Goal: Information Seeking & Learning: Learn about a topic

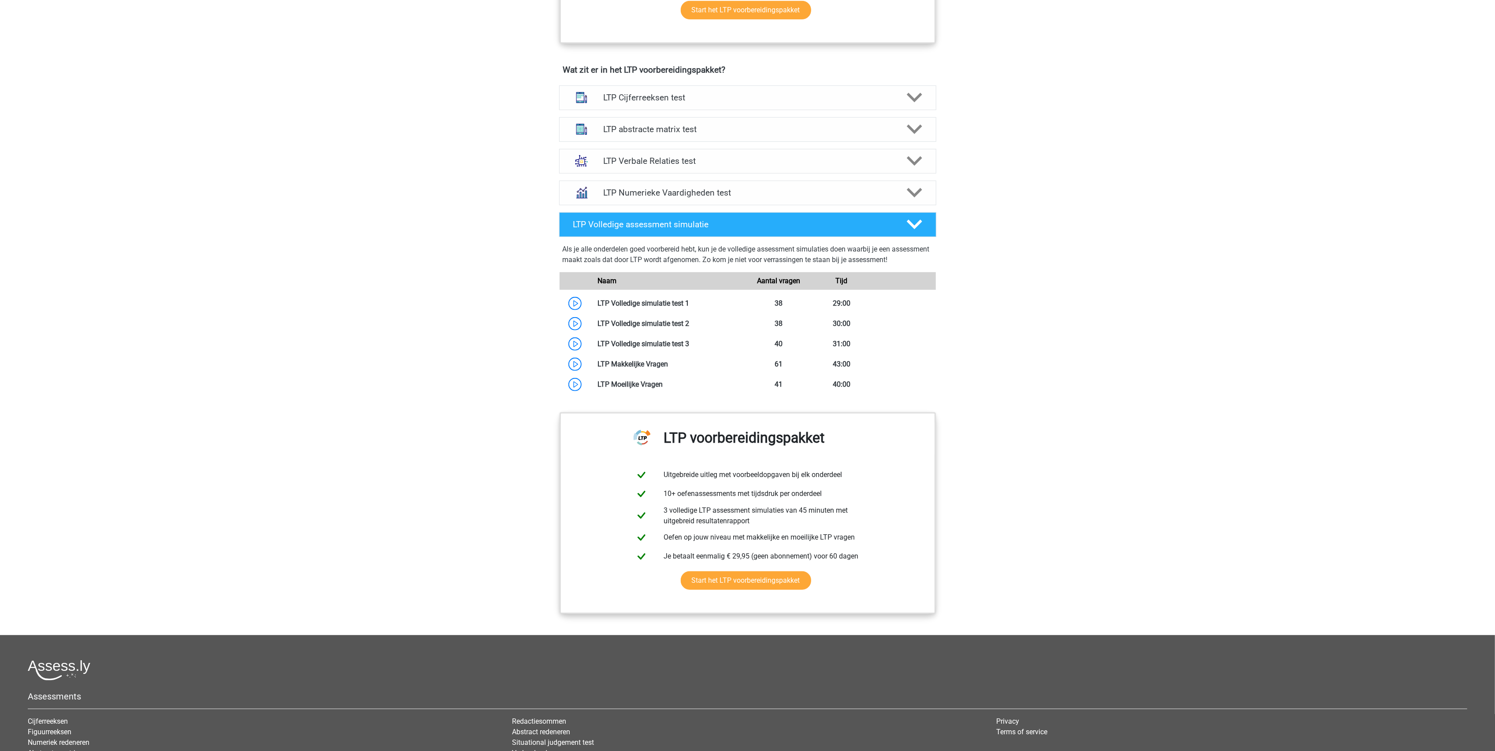
scroll to position [517, 0]
click at [674, 134] on h4 "LTP abstracte matrix test" at bounding box center [747, 130] width 289 height 10
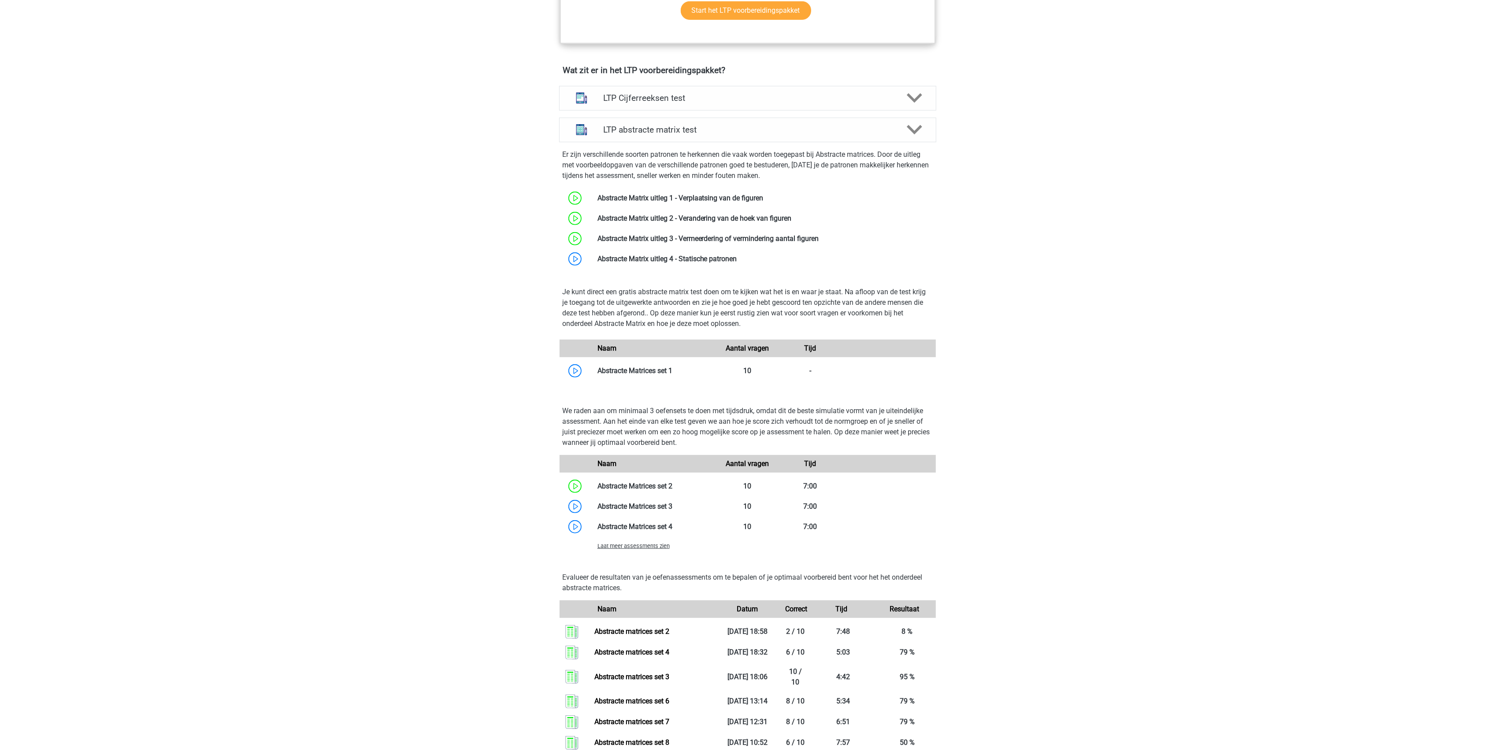
click at [648, 543] on span "Laat meer assessments zien" at bounding box center [633, 546] width 72 height 7
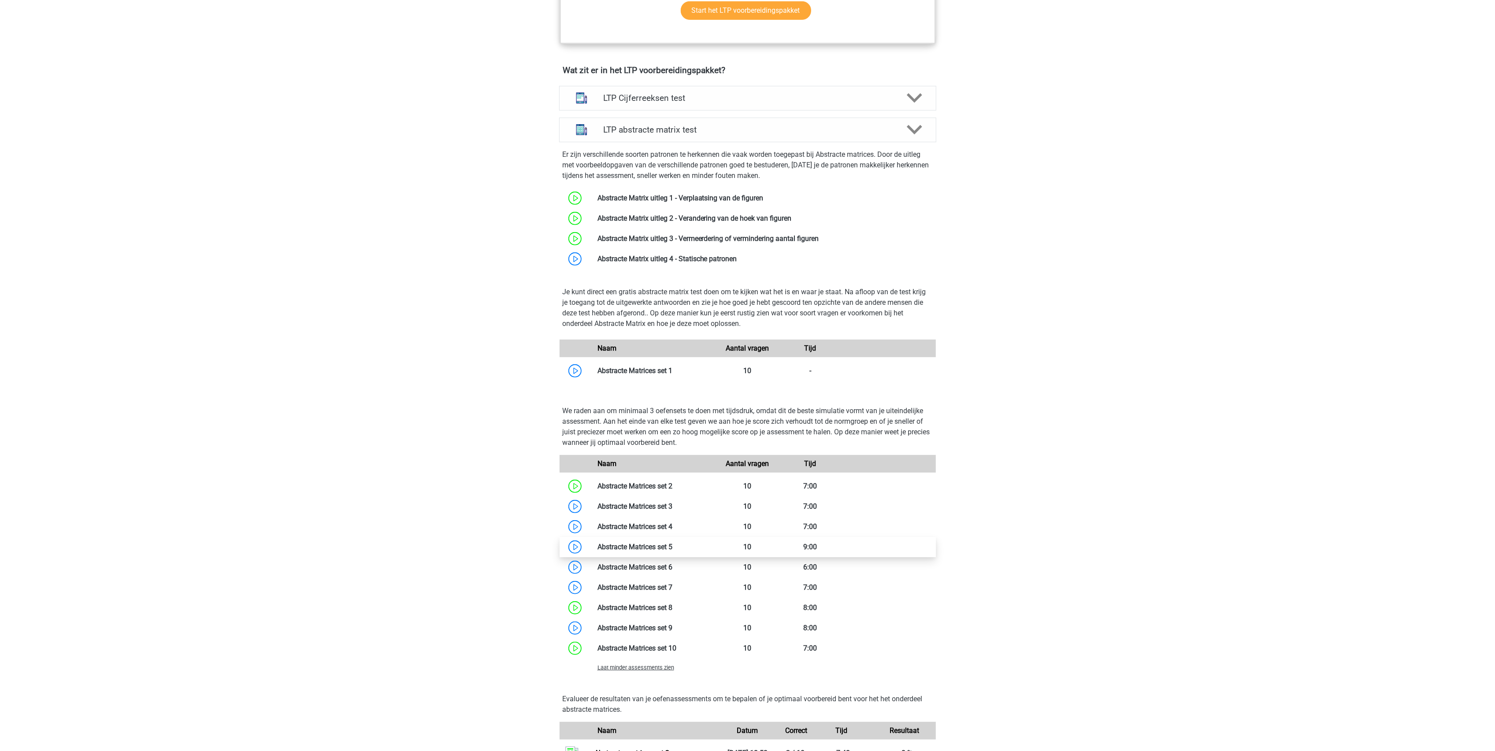
click at [672, 546] on link at bounding box center [672, 547] width 0 height 8
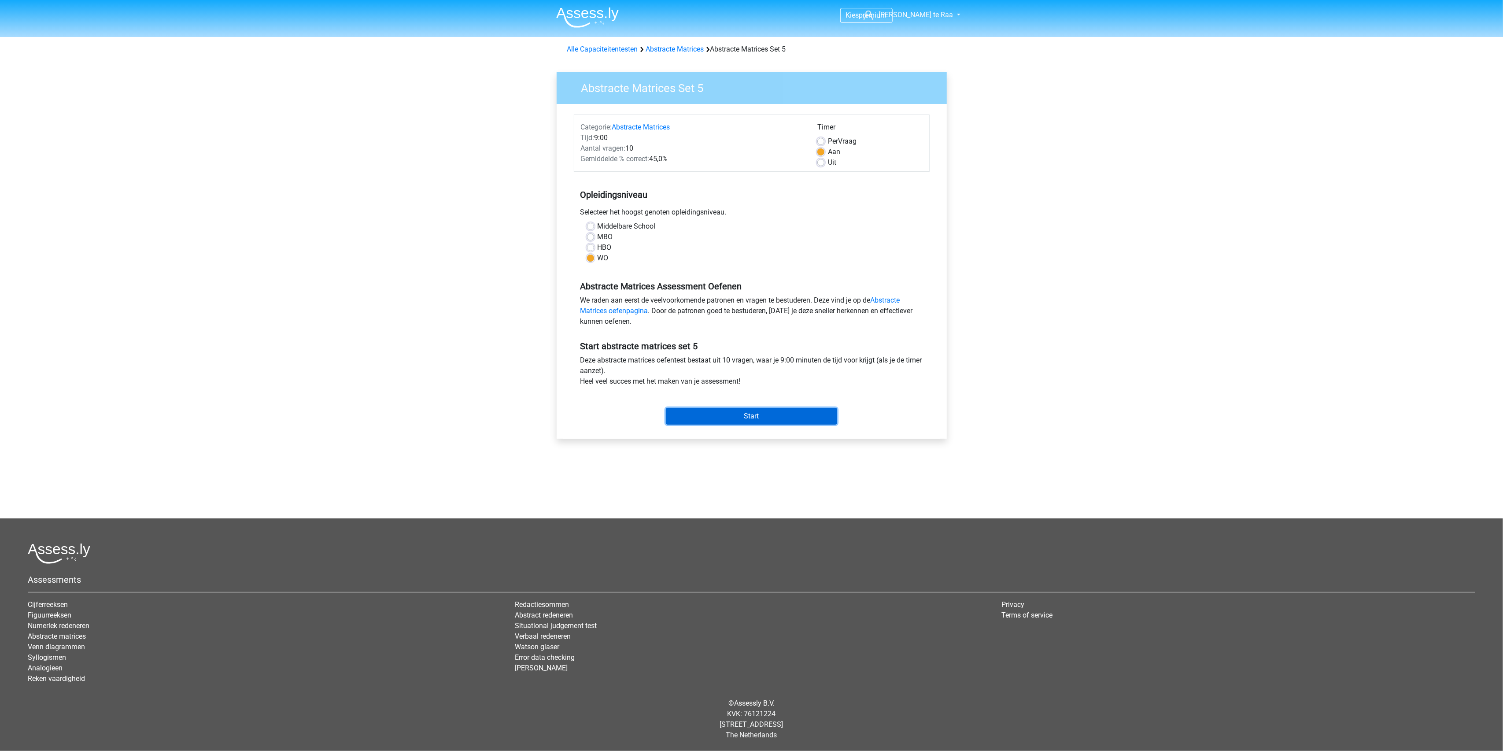
click at [749, 415] on input "Start" at bounding box center [751, 416] width 171 height 17
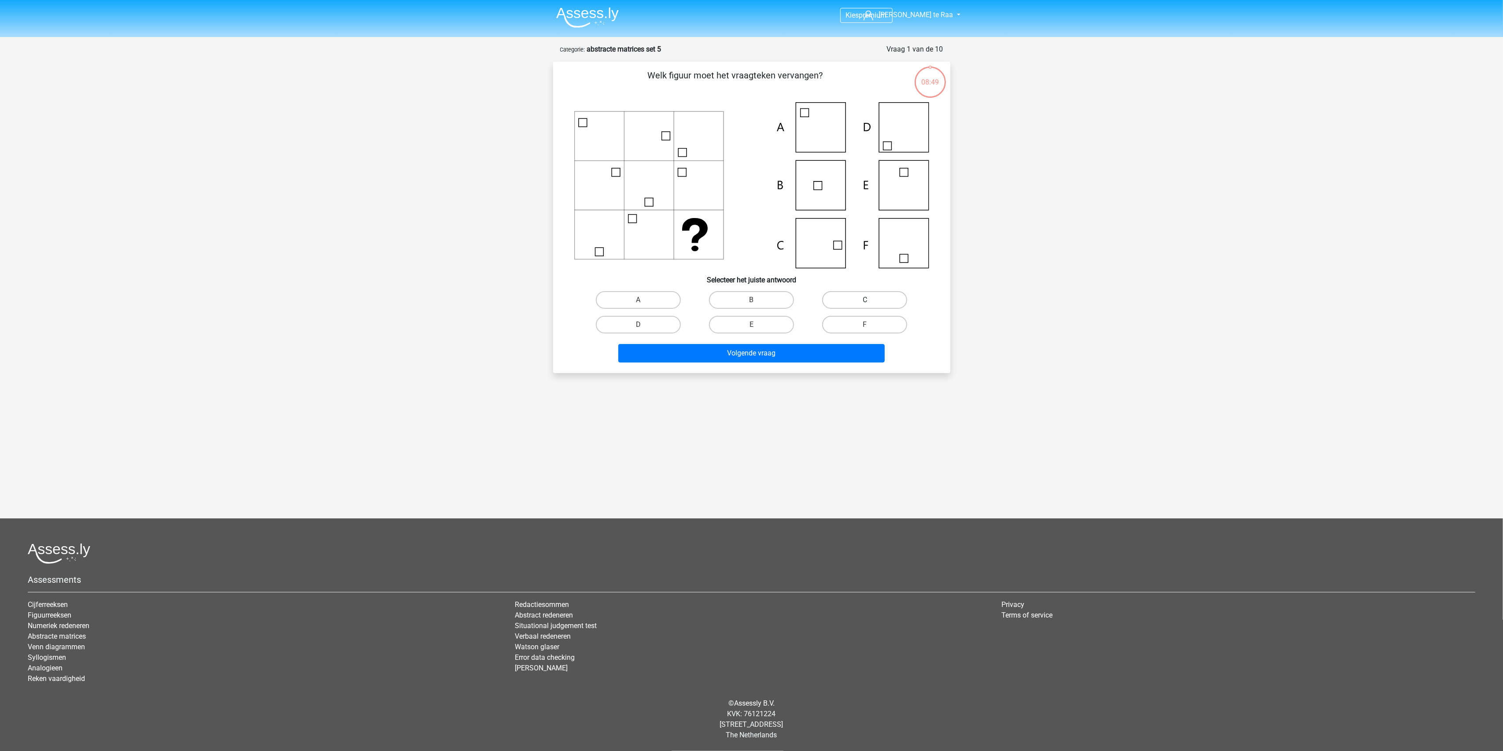
click at [859, 300] on label "C" at bounding box center [864, 300] width 85 height 18
click at [865, 300] on input "C" at bounding box center [868, 303] width 6 height 6
radio input "true"
click at [749, 355] on button "Volgende vraag" at bounding box center [751, 353] width 267 height 19
click at [659, 325] on label "D" at bounding box center [638, 325] width 85 height 18
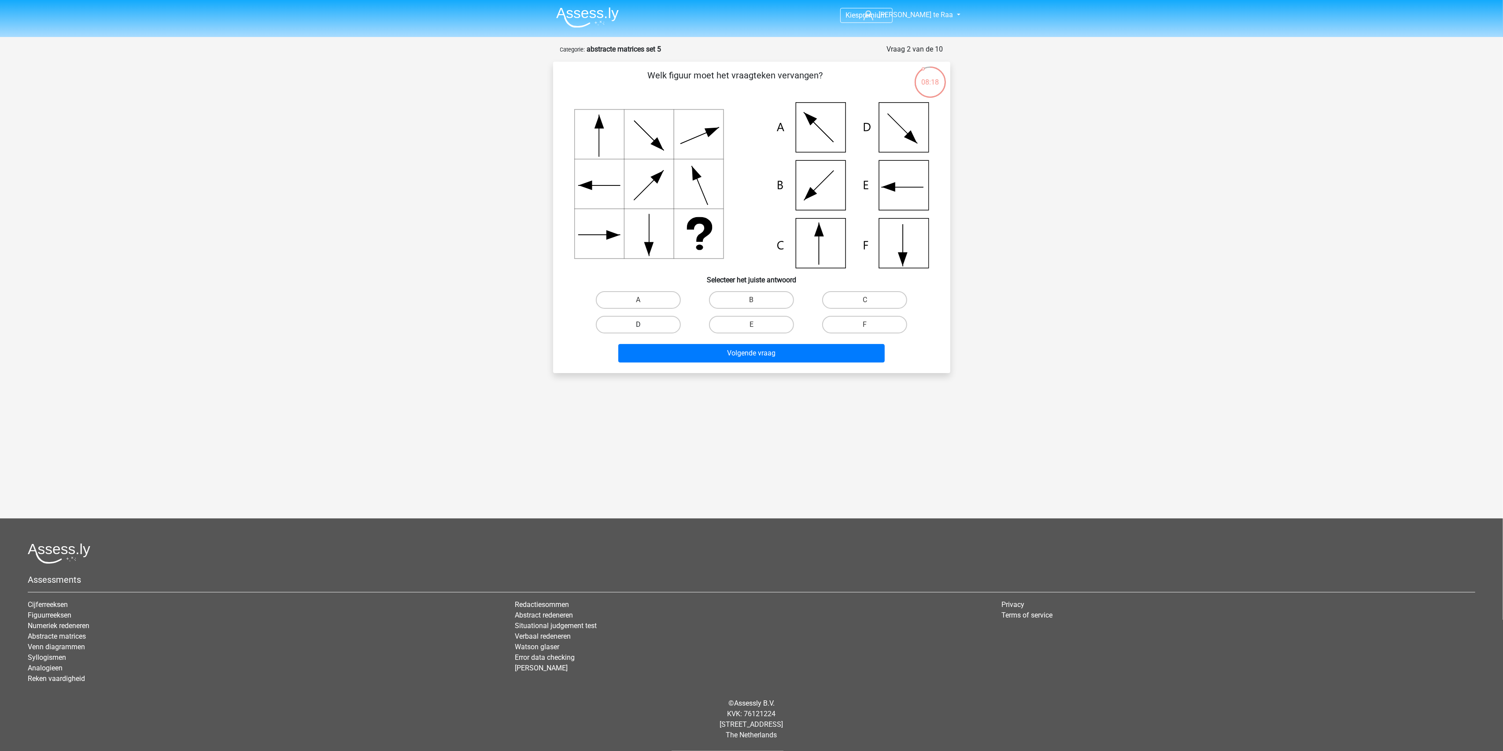
click at [644, 325] on input "D" at bounding box center [641, 328] width 6 height 6
radio input "true"
click at [719, 359] on button "Volgende vraag" at bounding box center [751, 353] width 267 height 19
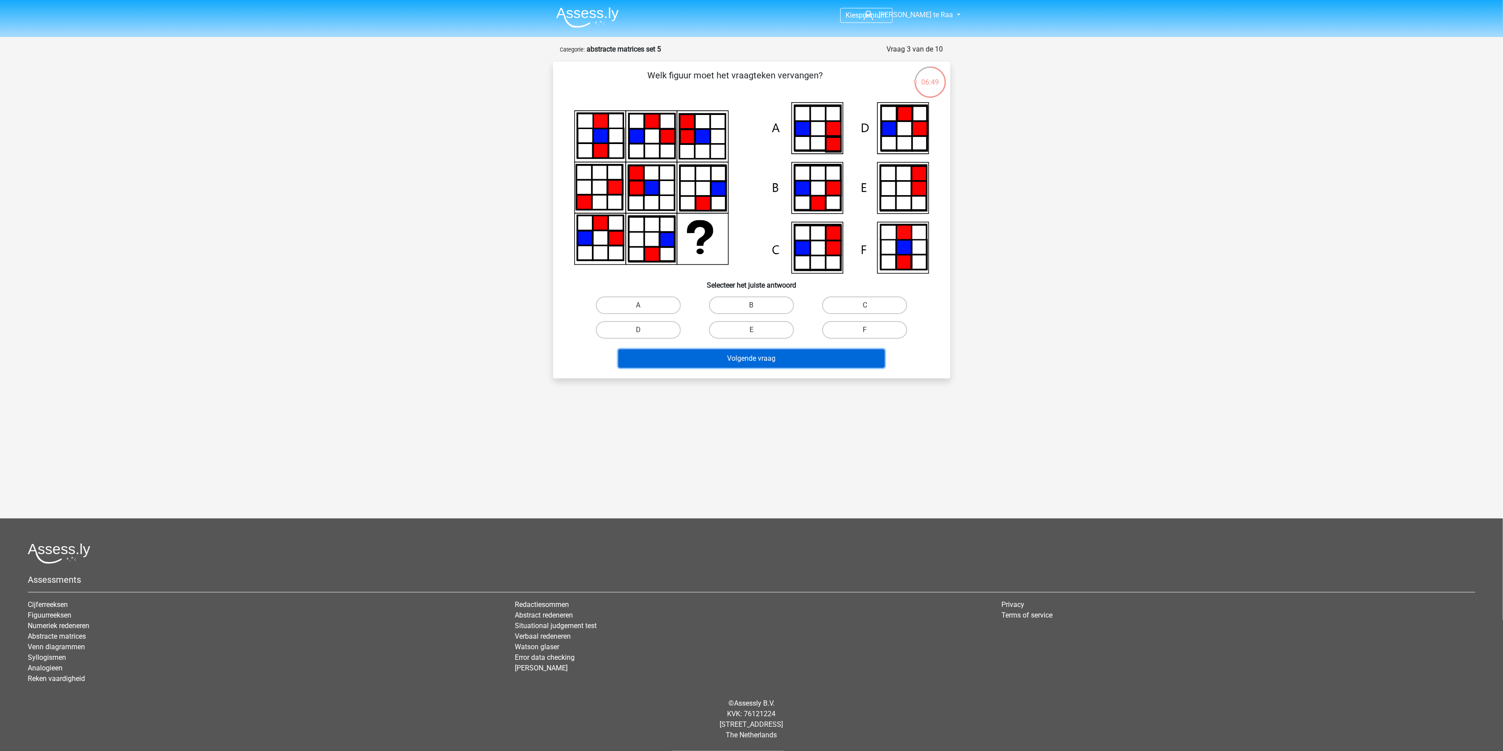
click at [776, 365] on button "Volgende vraag" at bounding box center [751, 358] width 267 height 19
click at [751, 324] on label "E" at bounding box center [751, 330] width 85 height 18
click at [751, 330] on input "E" at bounding box center [754, 333] width 6 height 6
radio input "true"
click at [770, 362] on button "Volgende vraag" at bounding box center [751, 358] width 267 height 19
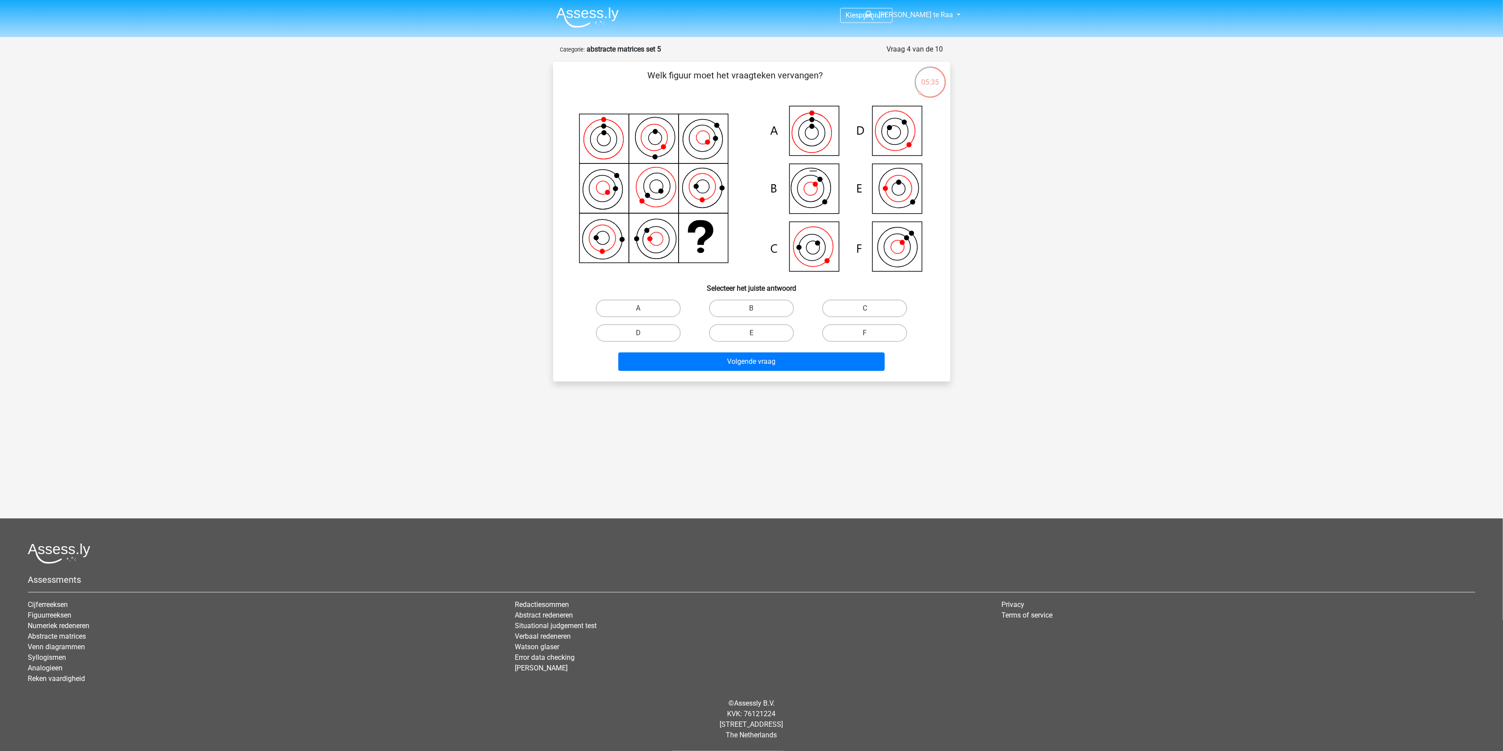
click at [906, 147] on icon at bounding box center [751, 189] width 355 height 175
click at [859, 312] on label "C" at bounding box center [864, 309] width 85 height 18
click at [865, 312] on input "C" at bounding box center [868, 311] width 6 height 6
radio input "true"
click at [743, 364] on button "Volgende vraag" at bounding box center [751, 361] width 267 height 19
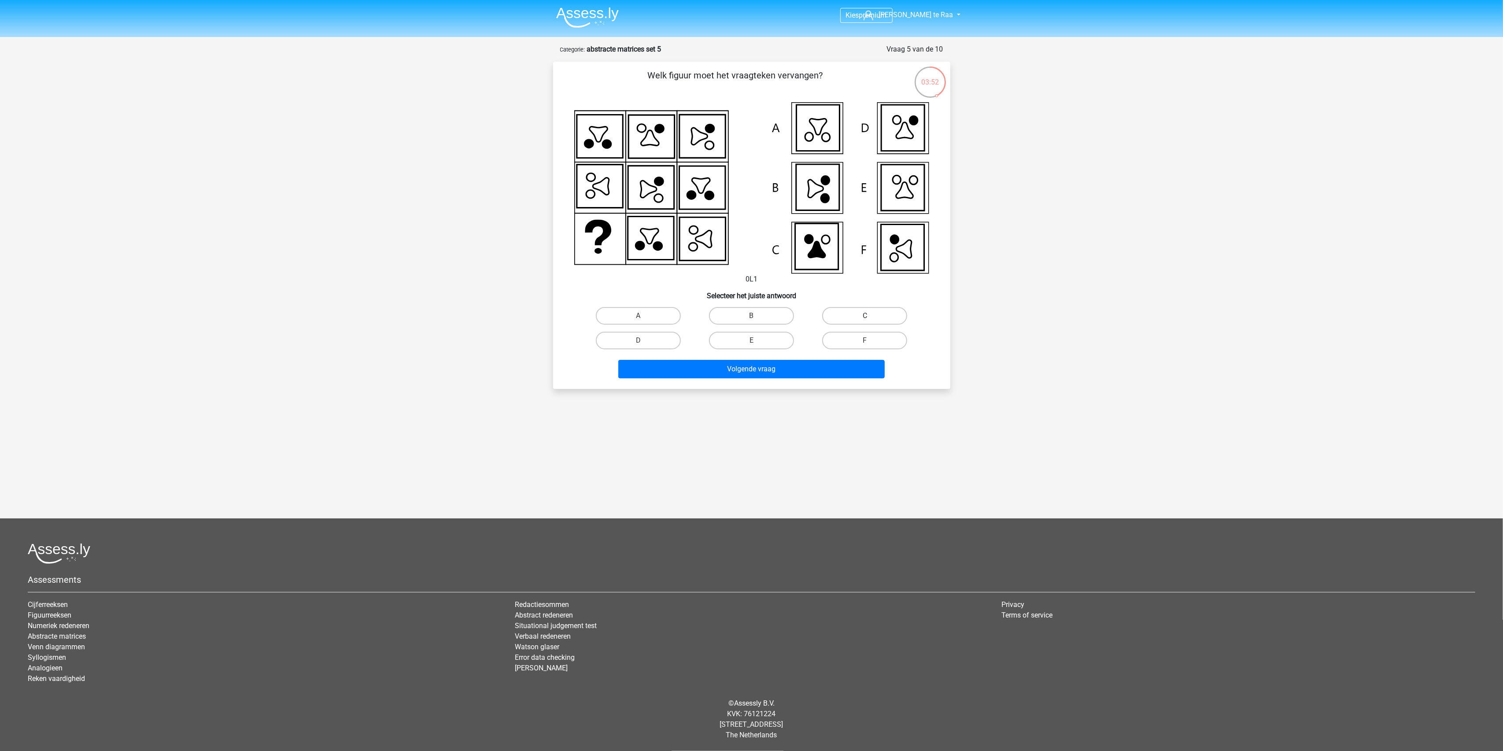
click at [839, 311] on label "C" at bounding box center [864, 316] width 85 height 18
click at [865, 316] on input "C" at bounding box center [868, 319] width 6 height 6
radio input "true"
click at [813, 368] on button "Volgende vraag" at bounding box center [751, 369] width 267 height 19
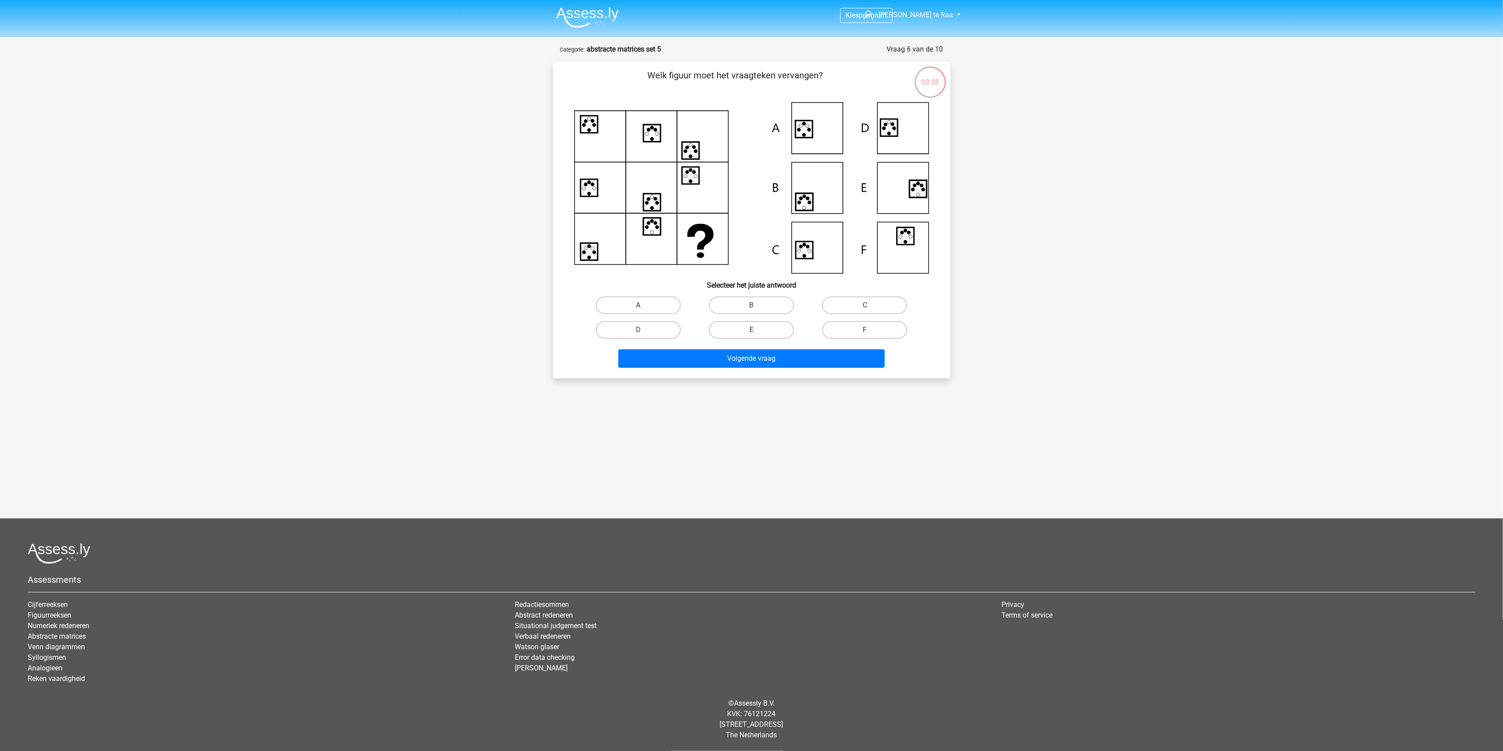
click at [818, 135] on icon at bounding box center [751, 187] width 355 height 171
click at [660, 302] on label "A" at bounding box center [638, 305] width 85 height 18
click at [644, 305] on input "A" at bounding box center [641, 308] width 6 height 6
radio input "true"
click at [690, 356] on button "Volgende vraag" at bounding box center [751, 358] width 267 height 19
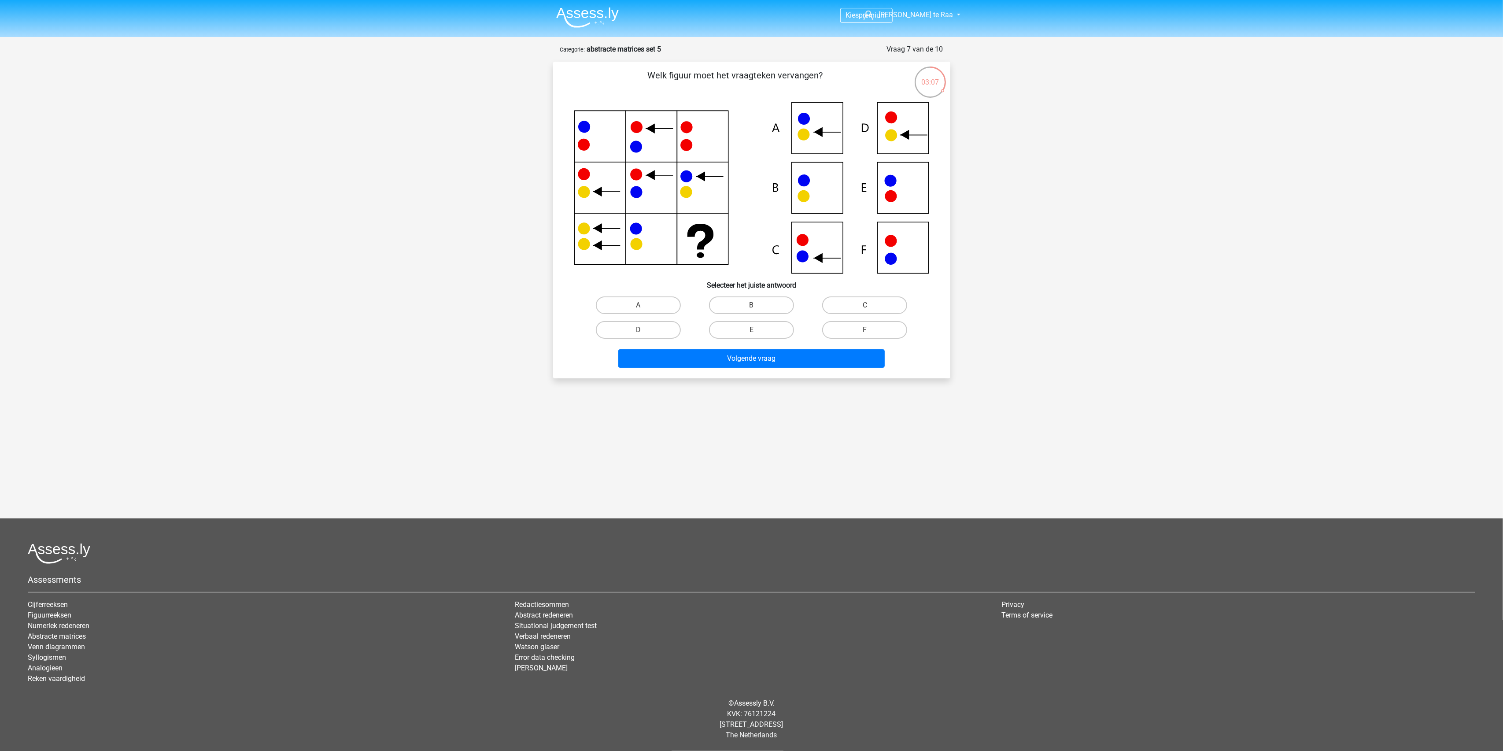
click at [825, 260] on icon at bounding box center [751, 187] width 355 height 171
click at [855, 300] on label "C" at bounding box center [864, 305] width 85 height 18
click at [865, 305] on input "C" at bounding box center [868, 308] width 6 height 6
radio input "true"
click at [763, 355] on button "Volgende vraag" at bounding box center [751, 358] width 267 height 19
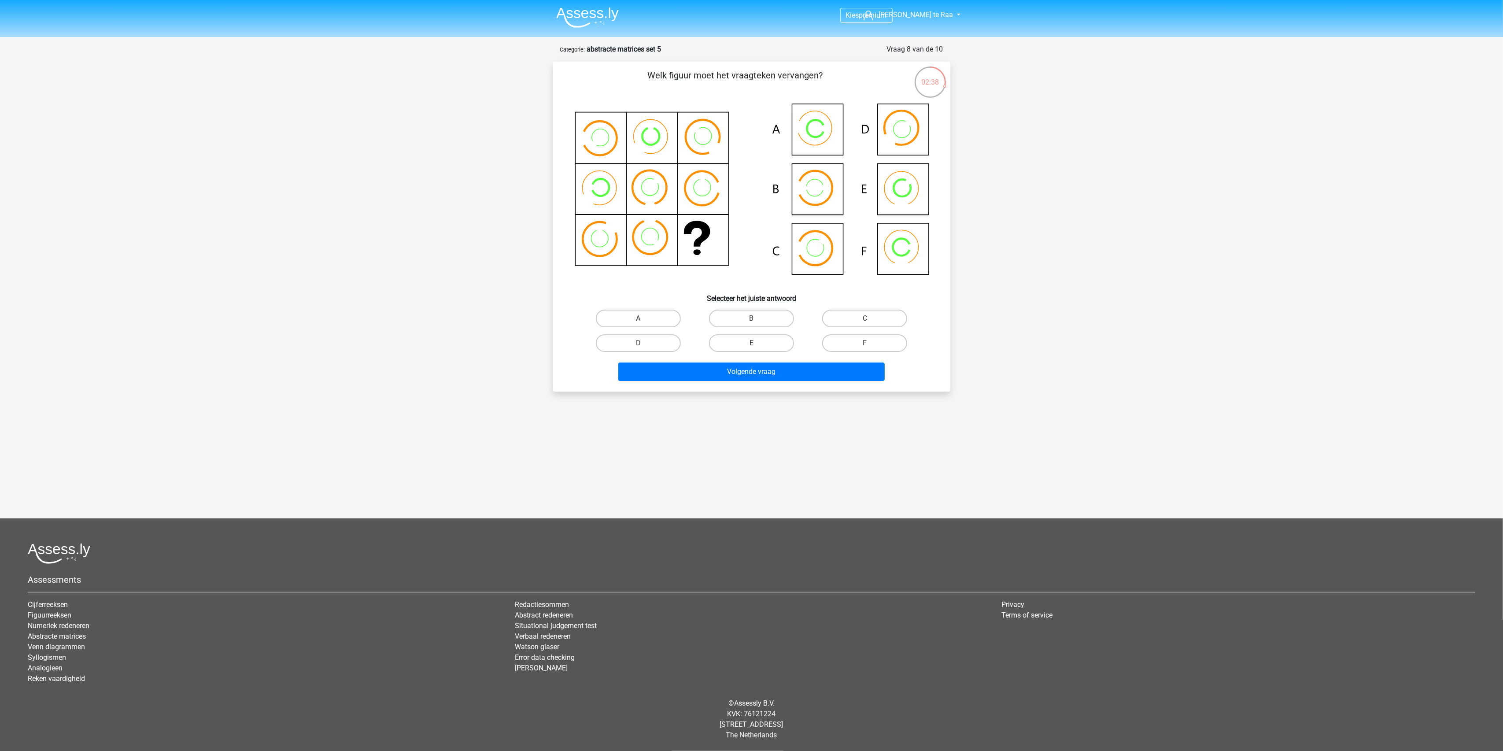
click at [820, 139] on icon at bounding box center [751, 194] width 355 height 185
click at [640, 318] on label "A" at bounding box center [638, 319] width 85 height 18
click at [640, 318] on input "A" at bounding box center [641, 321] width 6 height 6
radio input "true"
click at [690, 369] on button "Volgende vraag" at bounding box center [751, 372] width 267 height 19
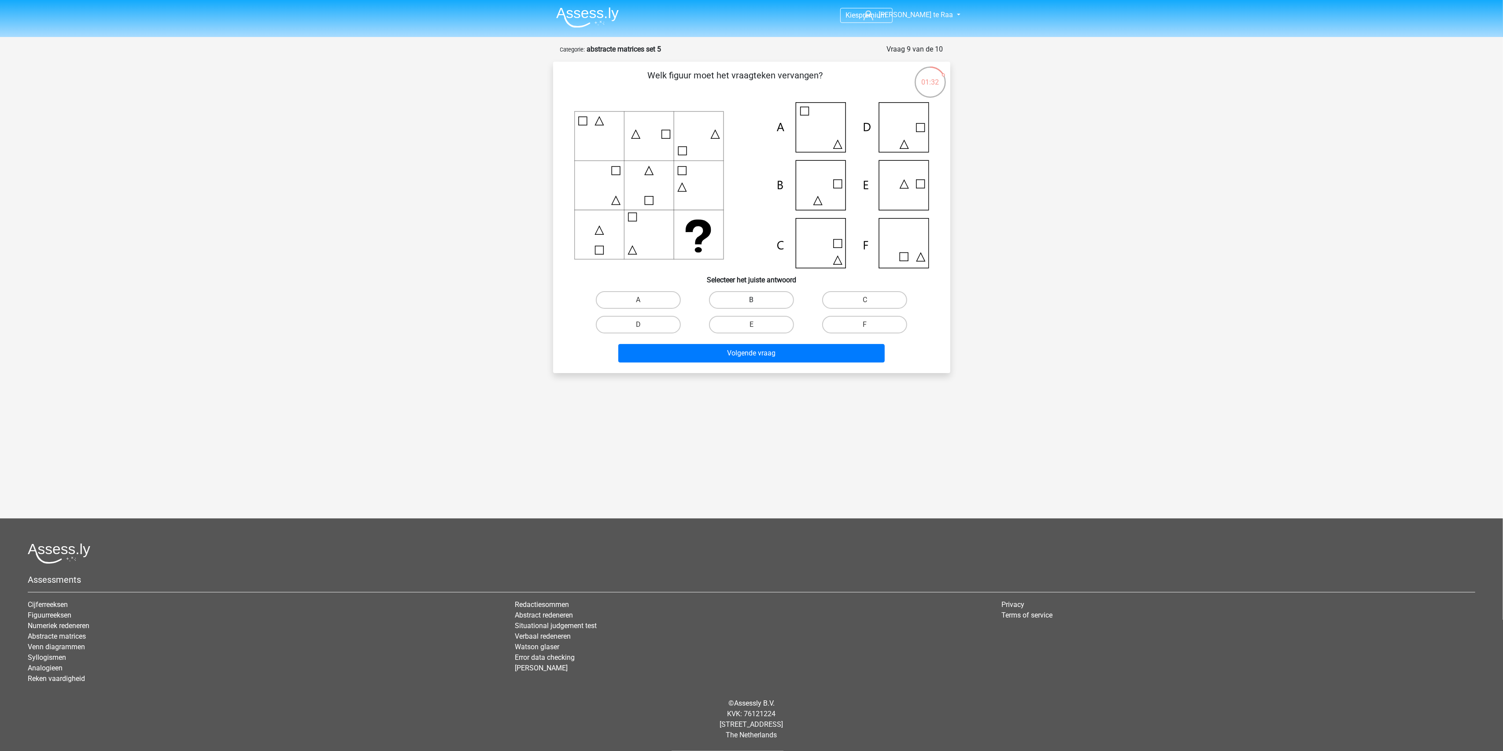
click at [781, 302] on label "B" at bounding box center [751, 300] width 85 height 18
click at [757, 302] on input "B" at bounding box center [754, 303] width 6 height 6
radio input "true"
click at [749, 363] on div "Volgende vraag" at bounding box center [752, 355] width 340 height 22
click at [748, 352] on button "Volgende vraag" at bounding box center [751, 353] width 267 height 19
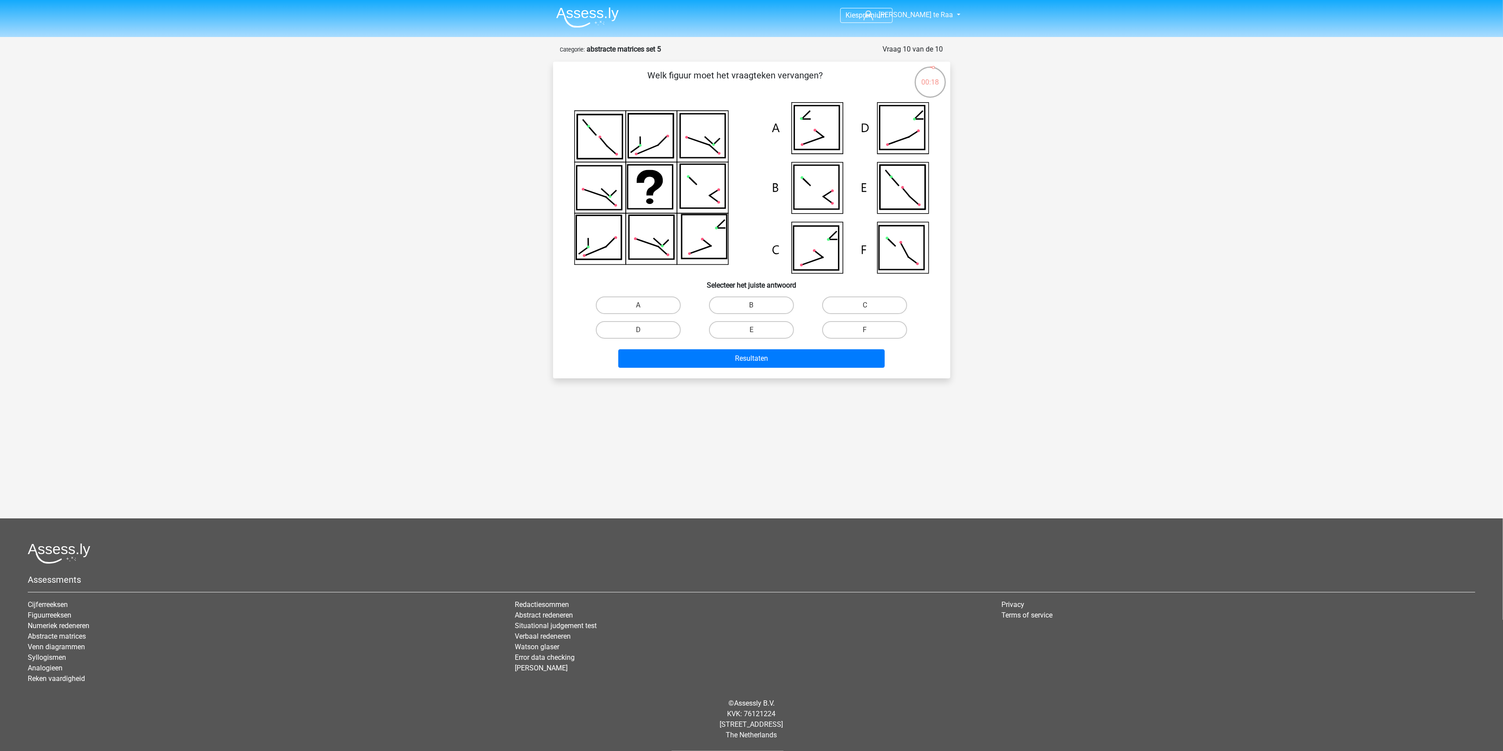
click at [917, 136] on icon at bounding box center [902, 128] width 45 height 44
click at [674, 329] on label "D" at bounding box center [638, 330] width 85 height 18
click at [644, 330] on input "D" at bounding box center [641, 333] width 6 height 6
radio input "true"
click at [780, 349] on button "Resultaten" at bounding box center [751, 358] width 267 height 19
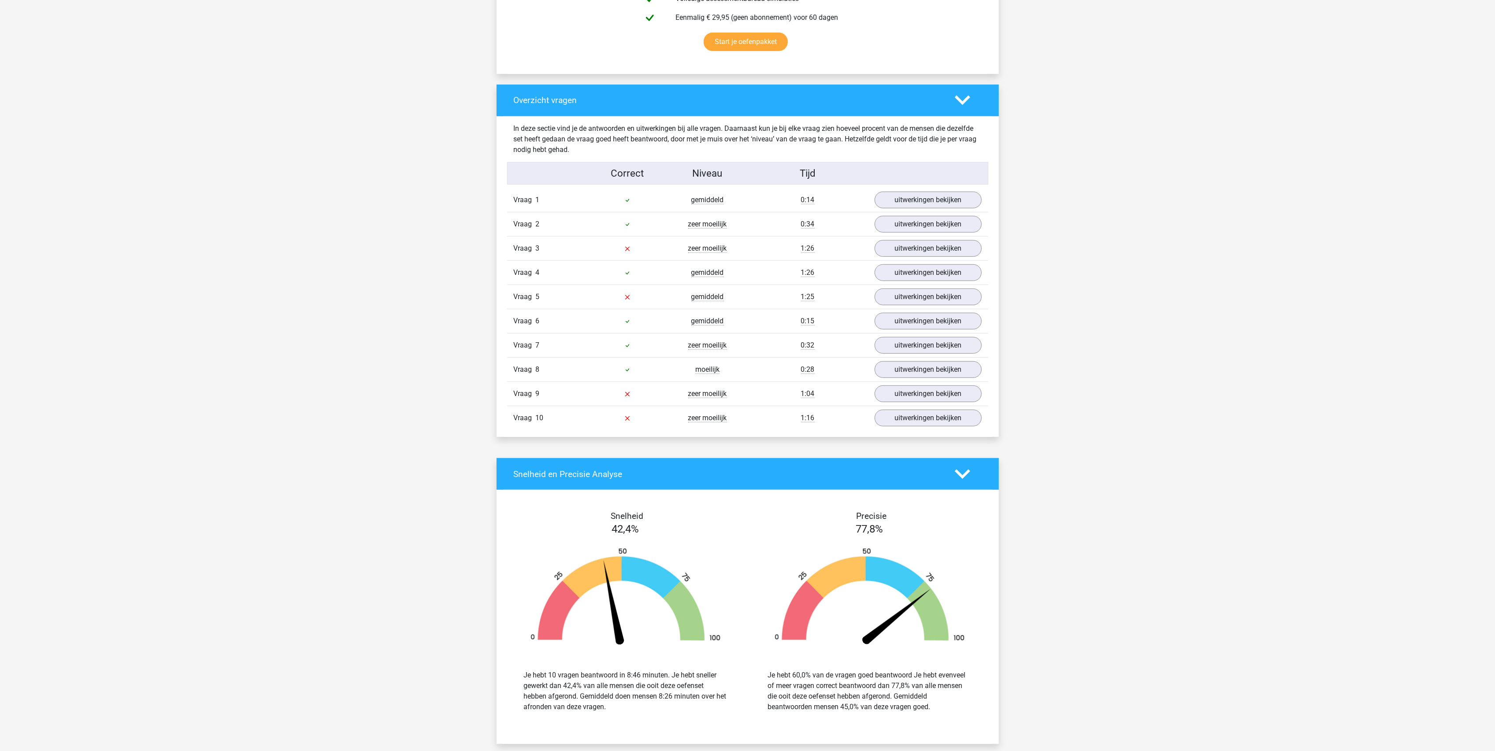
scroll to position [587, 0]
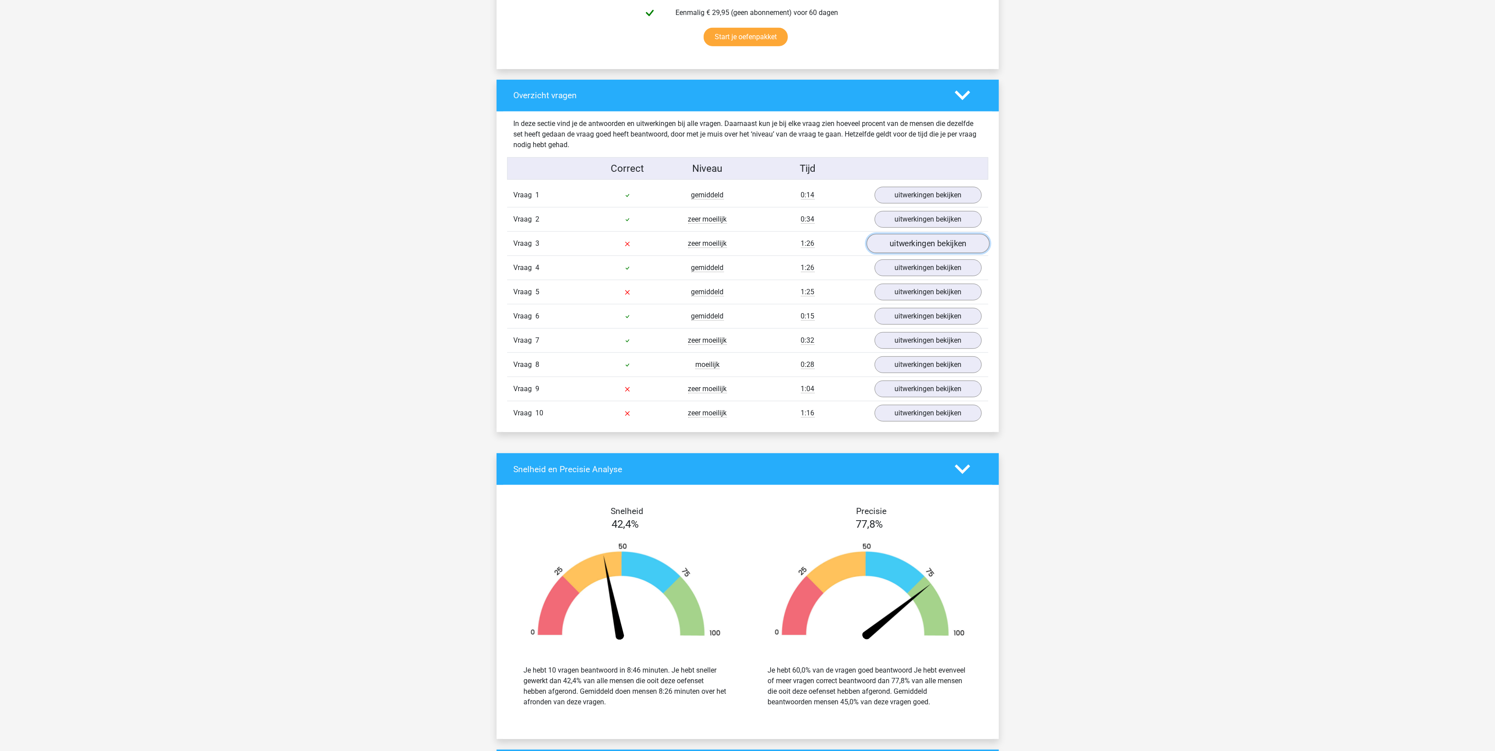
click at [920, 241] on link "uitwerkingen bekijken" at bounding box center [927, 243] width 123 height 19
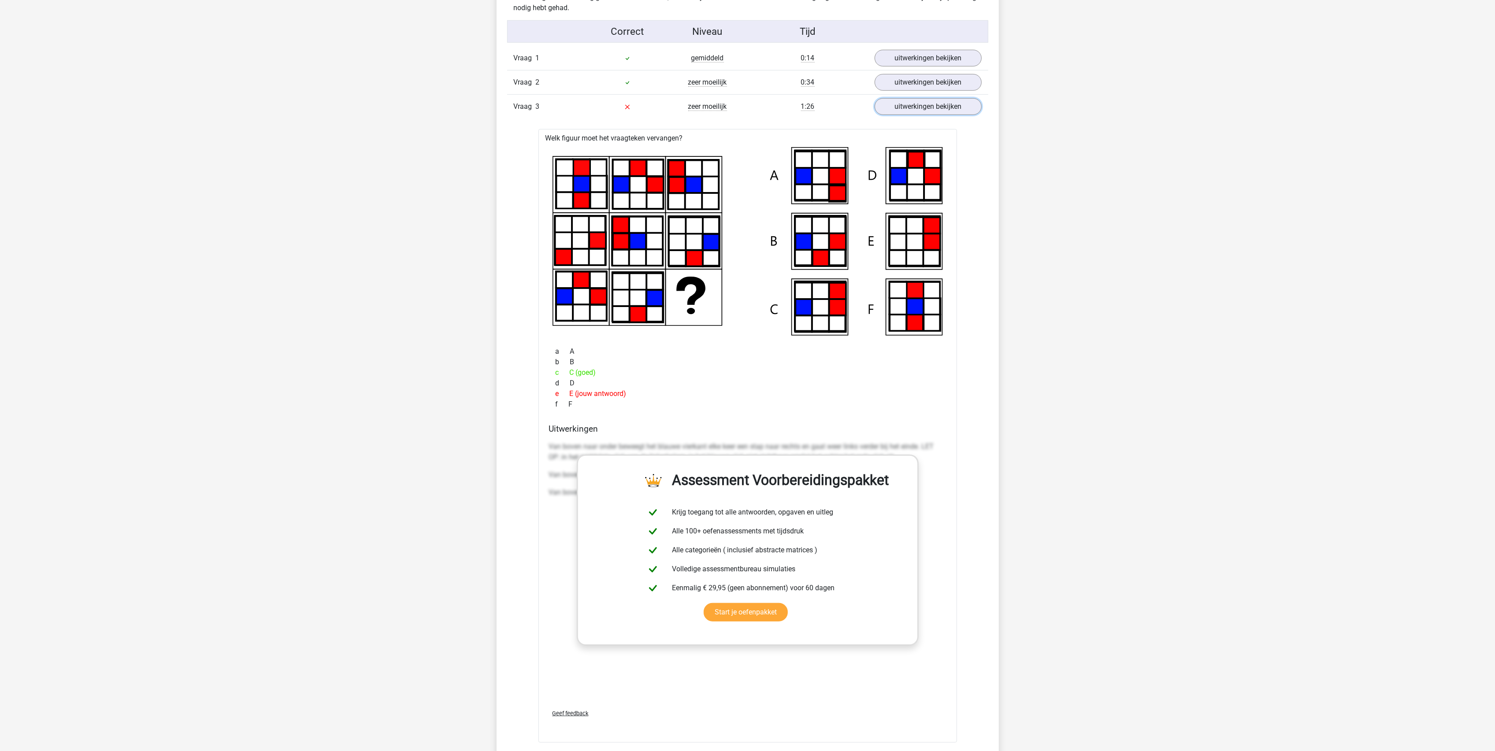
scroll to position [763, 0]
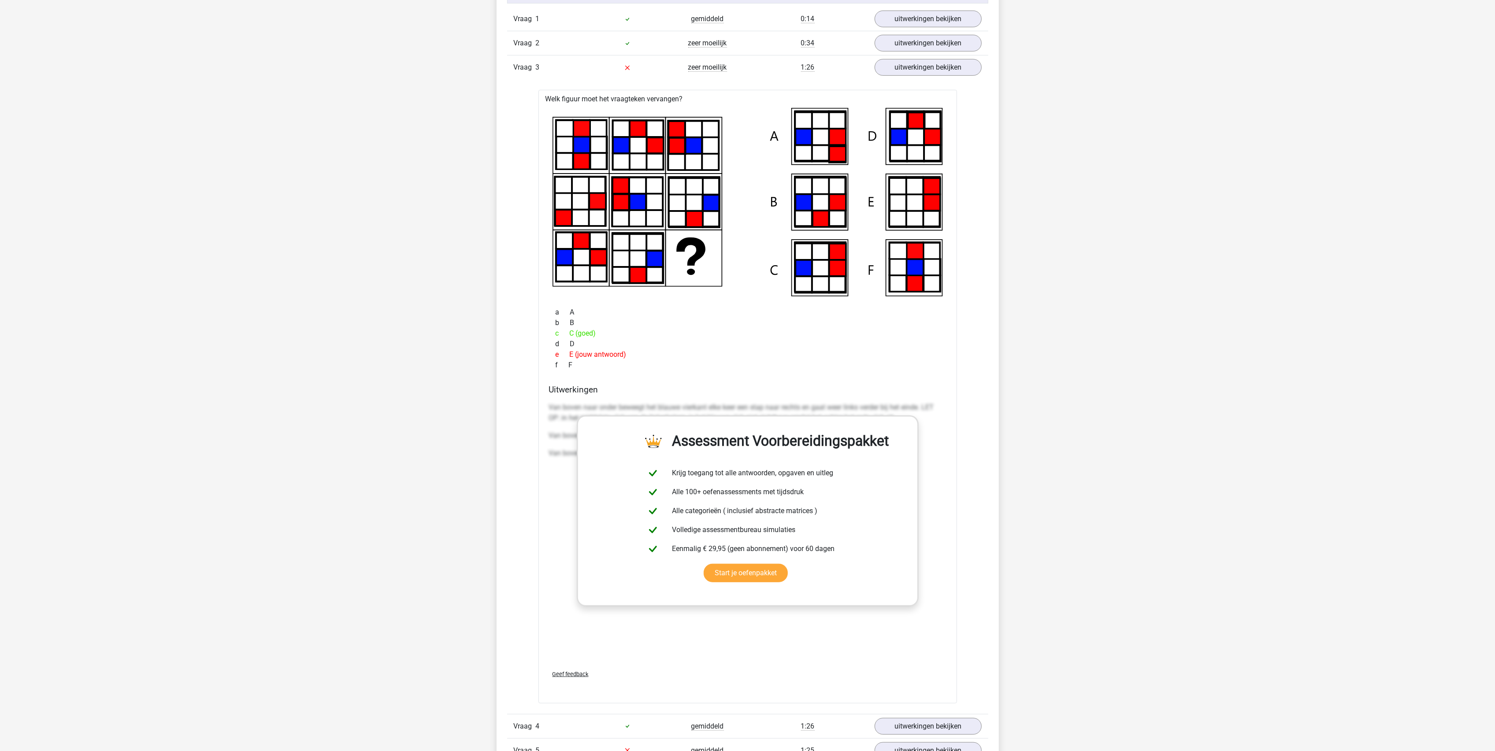
click at [970, 355] on div "Vraag 1 gemiddeld 0:14 uitwerkingen bekijken Welk figuur moet het vraagteken ve…" at bounding box center [748, 445] width 468 height 876
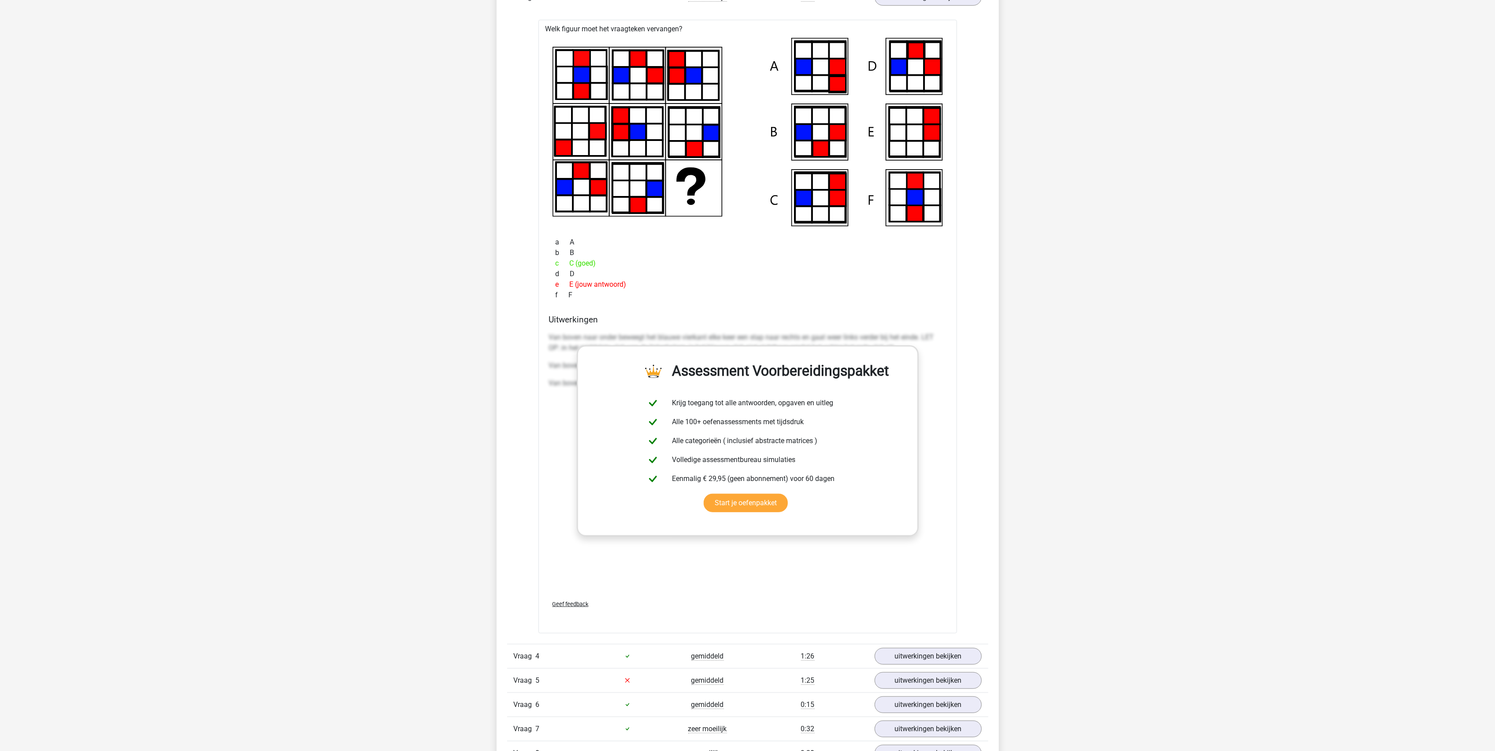
scroll to position [940, 0]
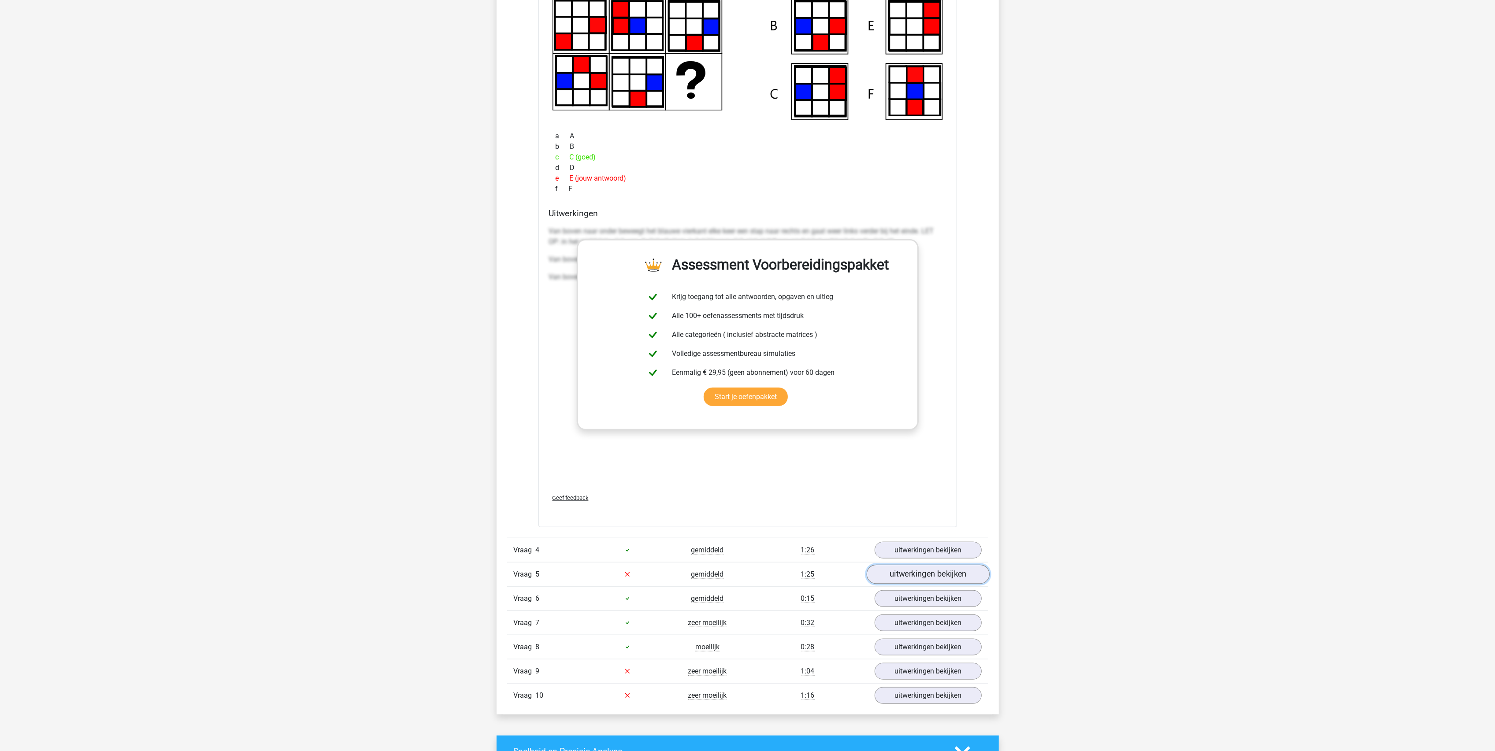
click at [899, 580] on link "uitwerkingen bekijken" at bounding box center [927, 574] width 123 height 19
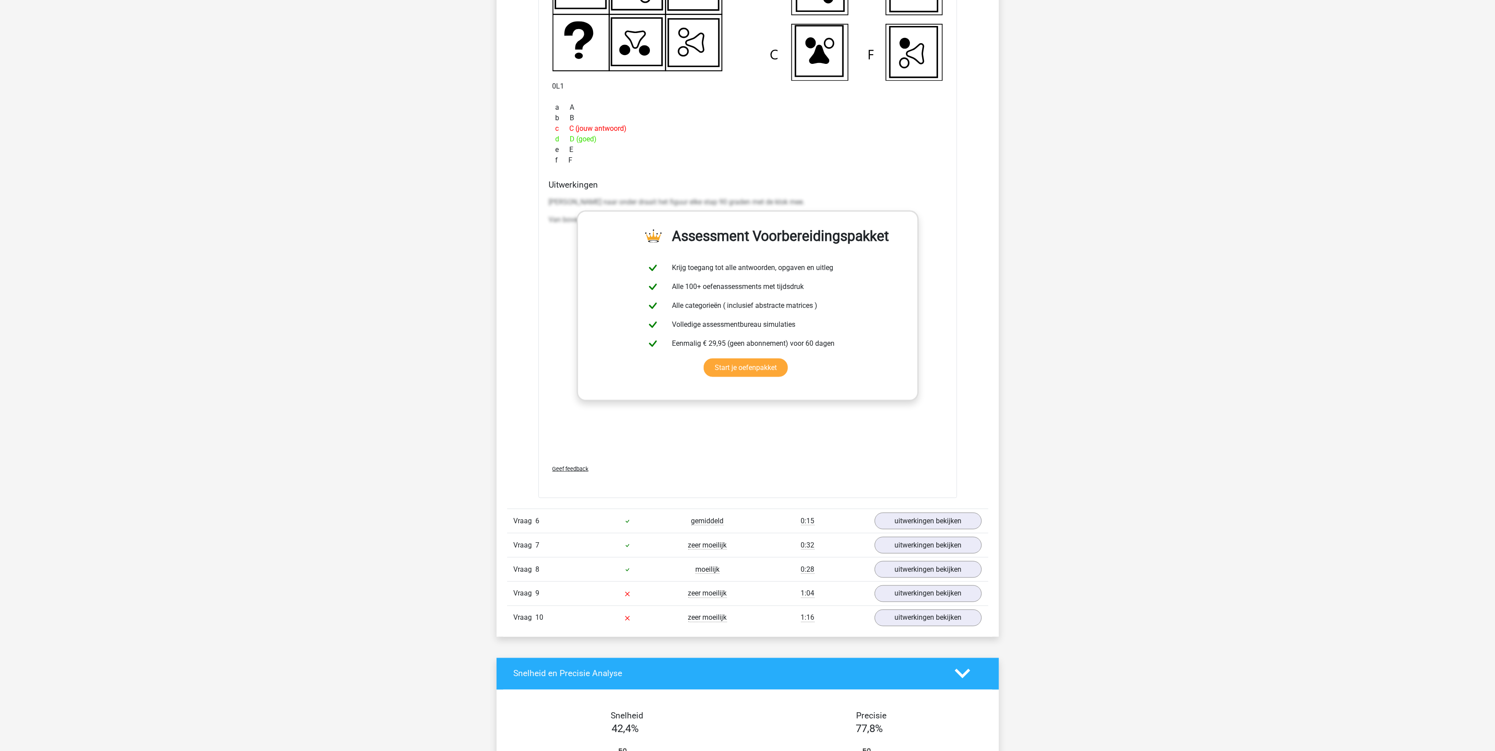
scroll to position [1879, 0]
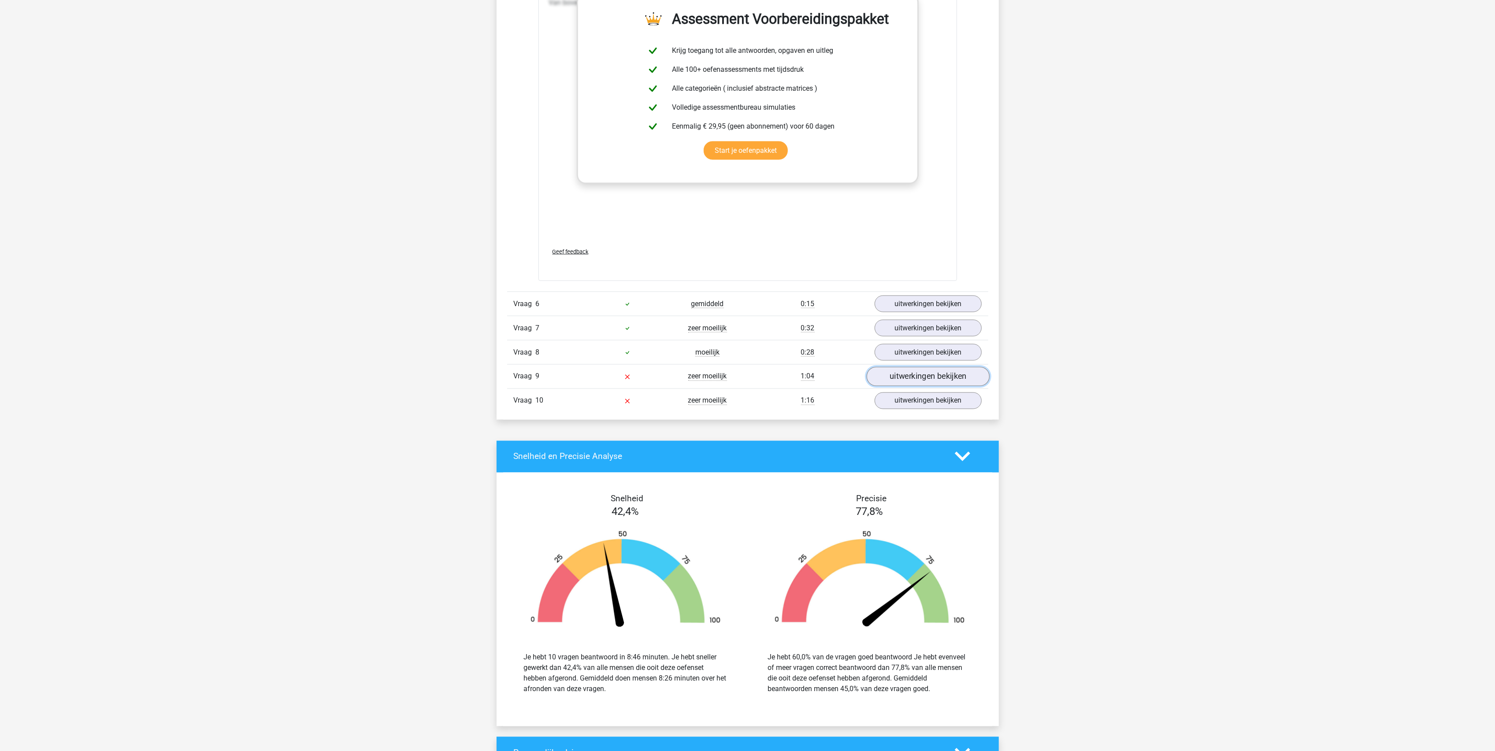
click at [896, 381] on link "uitwerkingen bekijken" at bounding box center [927, 376] width 123 height 19
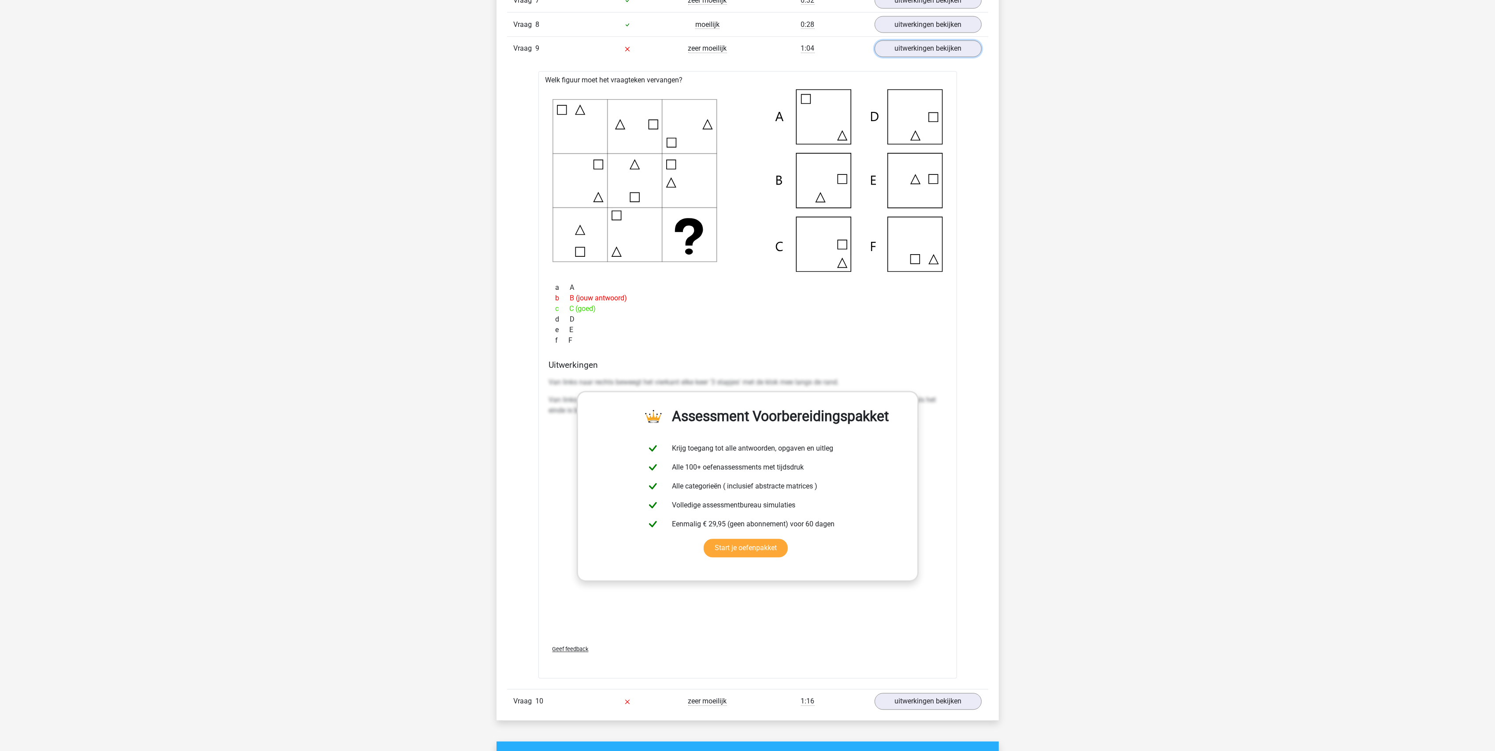
scroll to position [2349, 0]
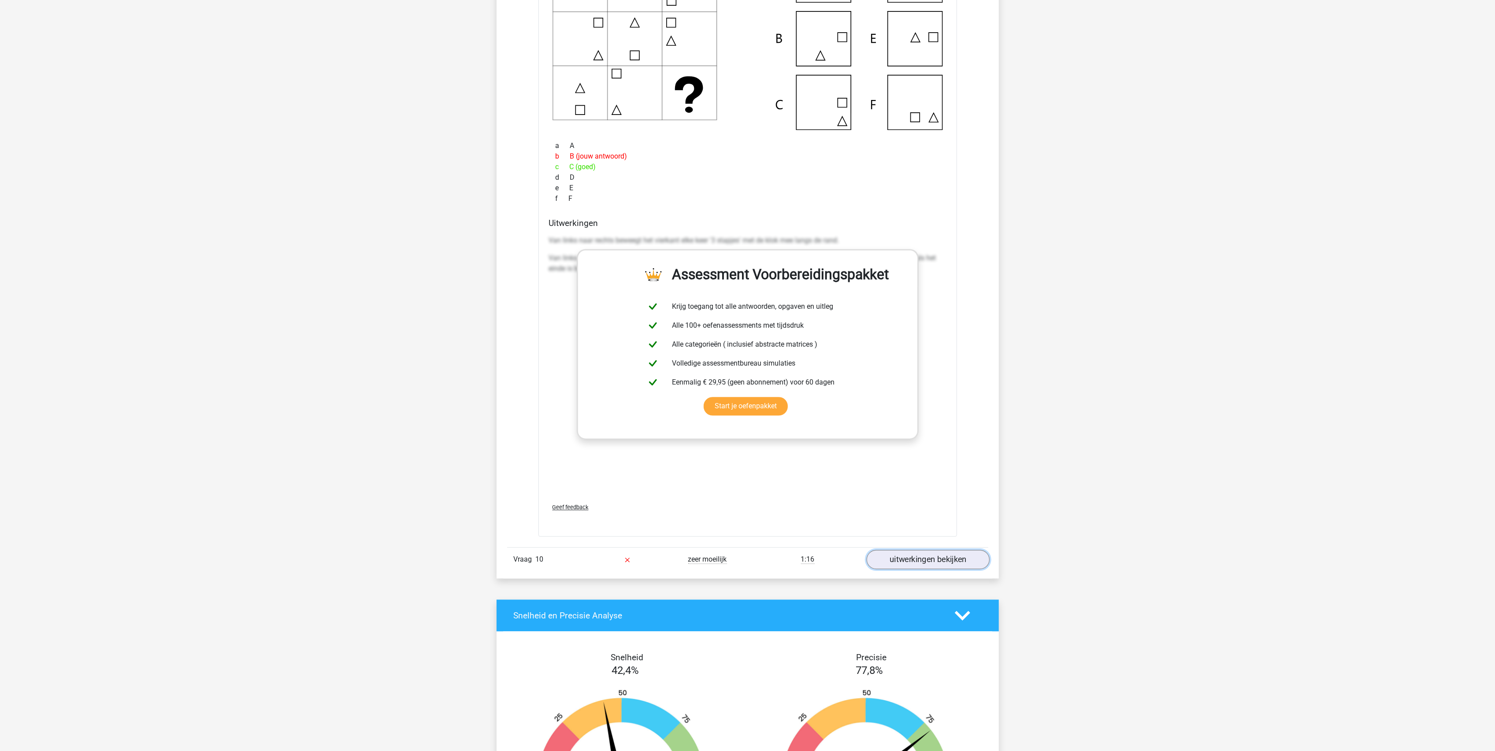
click at [909, 569] on link "uitwerkingen bekijken" at bounding box center [927, 559] width 123 height 19
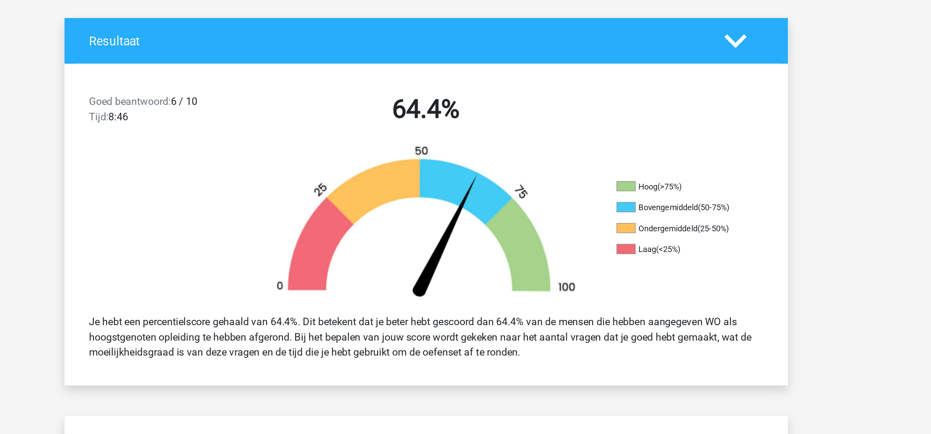
scroll to position [70, 0]
